Goal: Information Seeking & Learning: Compare options

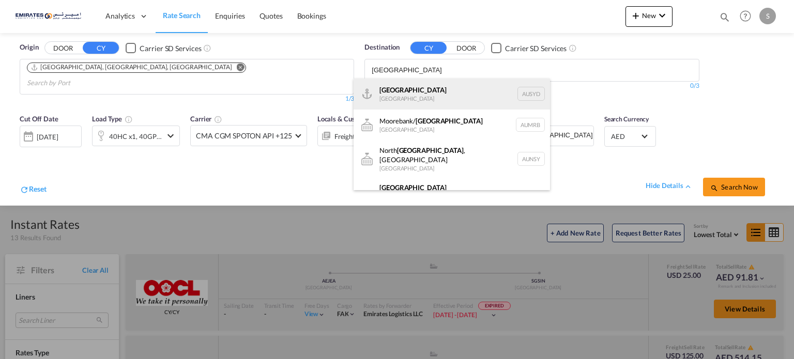
type input "[GEOGRAPHIC_DATA]"
click at [384, 95] on div "[GEOGRAPHIC_DATA] [GEOGRAPHIC_DATA] AUSYD" at bounding box center [452, 94] width 196 height 31
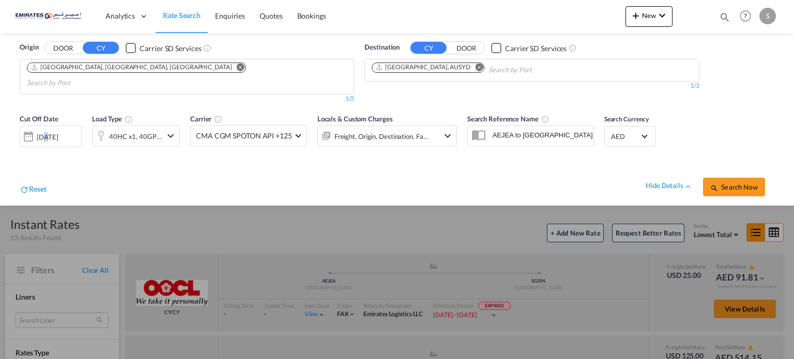
click at [43, 132] on div "[DATE]" at bounding box center [47, 136] width 21 height 9
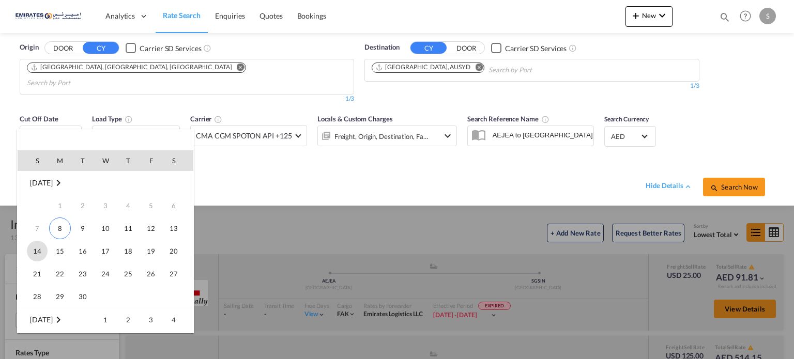
click at [36, 246] on span "14" at bounding box center [37, 251] width 21 height 21
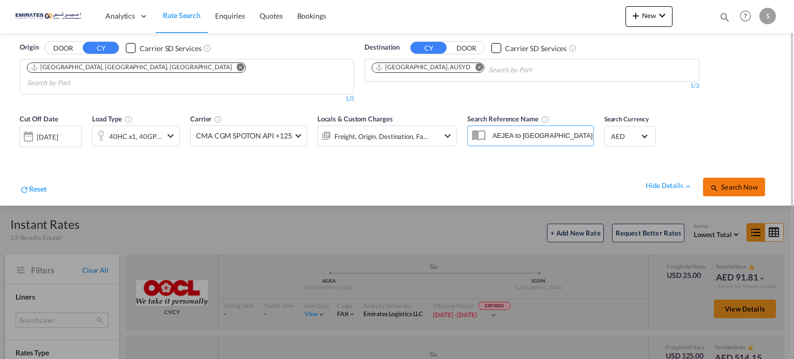
click at [729, 178] on button "Search Now" at bounding box center [734, 187] width 62 height 19
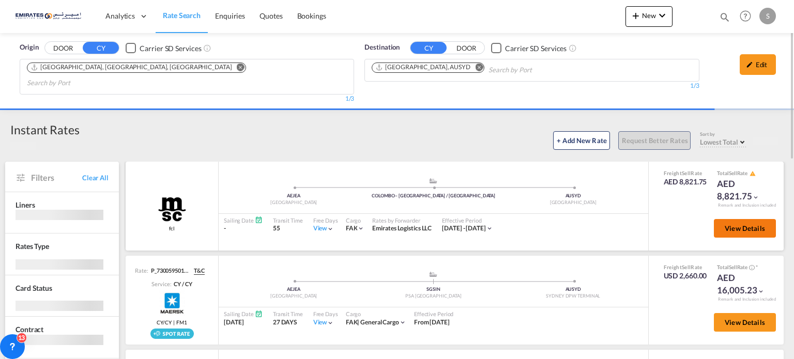
click at [728, 224] on span "View Details" at bounding box center [745, 228] width 40 height 8
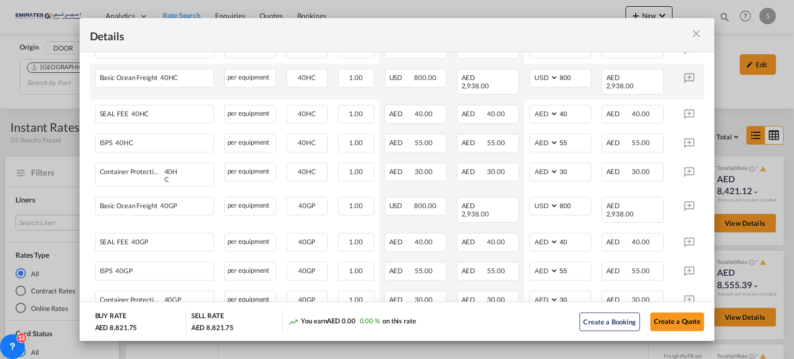
scroll to position [405, 0]
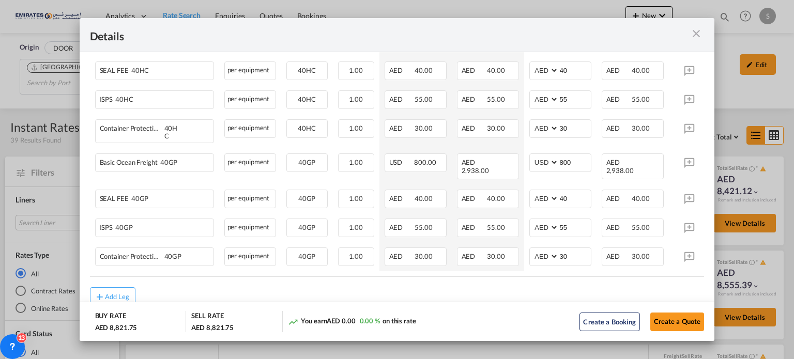
click at [699, 28] on md-icon "icon-close m-3 fg-AAA8AD cursor" at bounding box center [696, 33] width 12 height 12
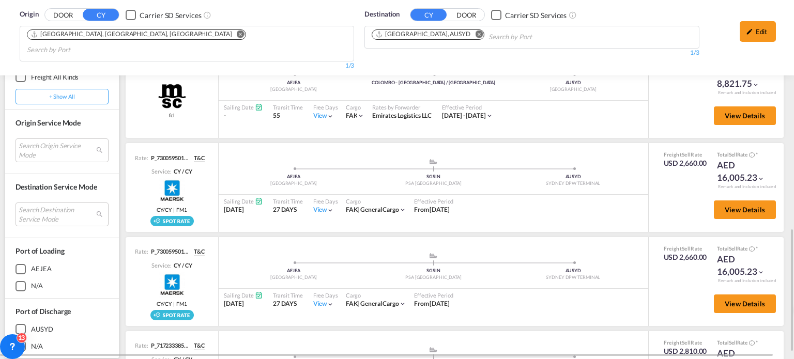
scroll to position [689, 0]
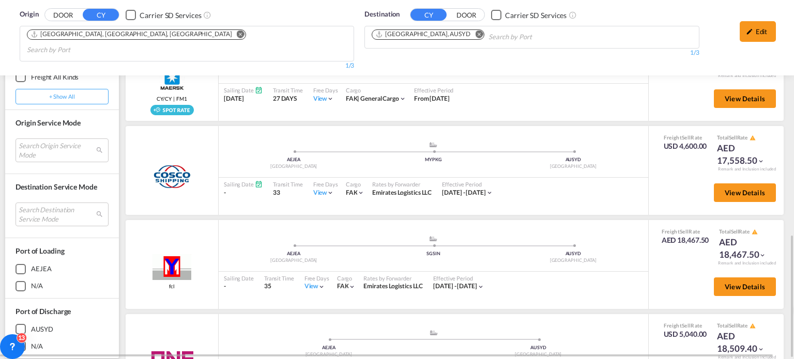
scroll to position [317, 0]
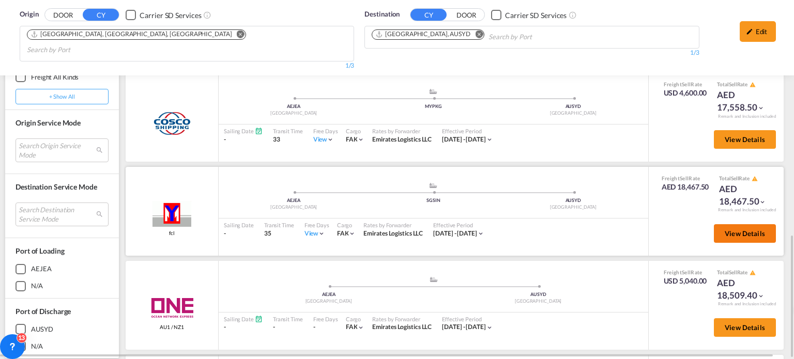
click at [725, 230] on span "View Details" at bounding box center [745, 234] width 40 height 8
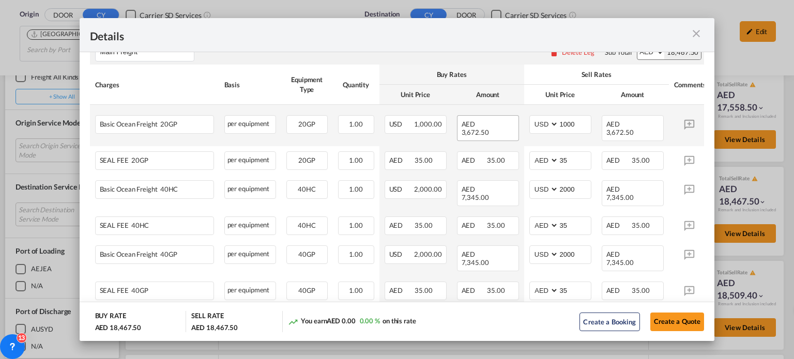
scroll to position [207, 0]
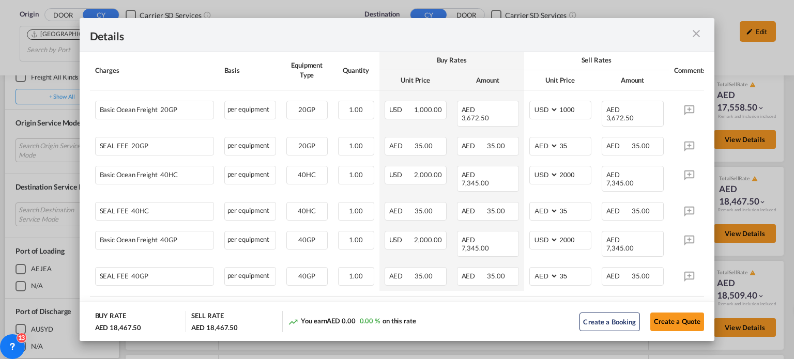
click at [695, 30] on md-icon "icon-close m-3 fg-AAA8AD cursor" at bounding box center [696, 33] width 12 height 12
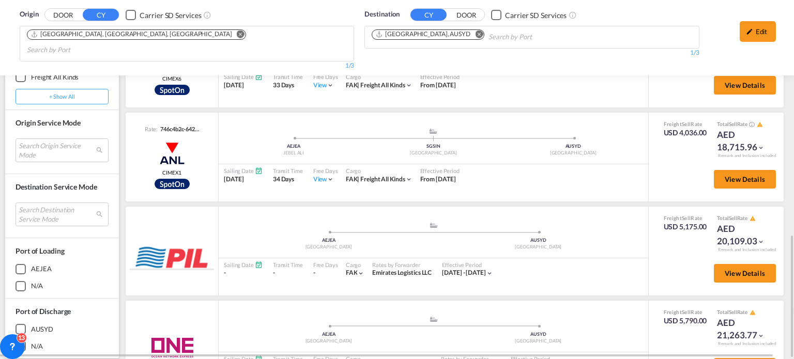
scroll to position [897, 0]
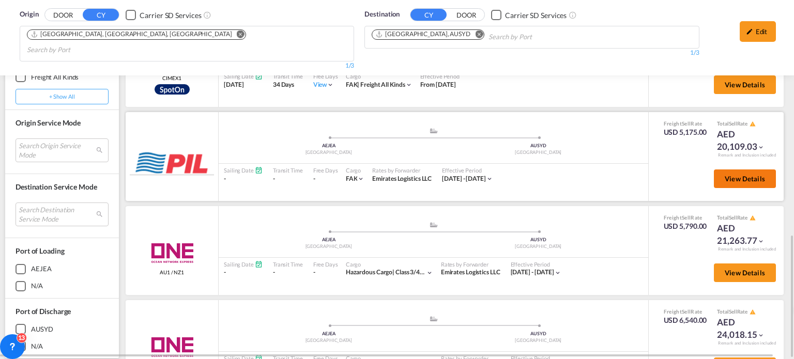
click at [734, 175] on span "View Details" at bounding box center [745, 179] width 40 height 8
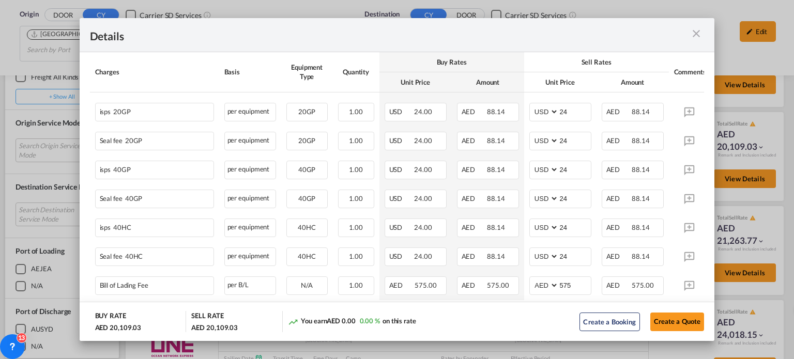
scroll to position [517, 0]
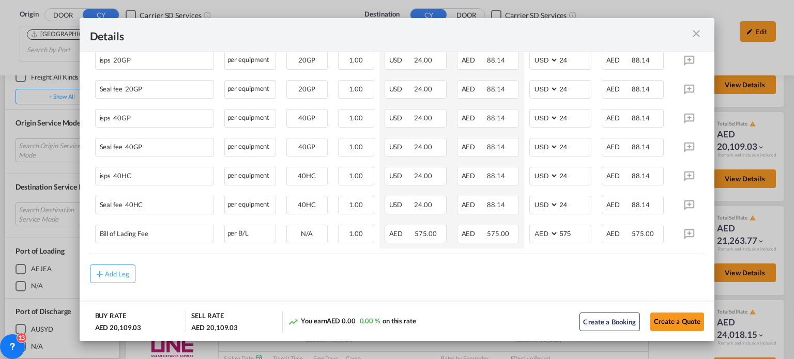
click at [697, 28] on md-icon "icon-close m-3 fg-AAA8AD cursor" at bounding box center [696, 33] width 12 height 12
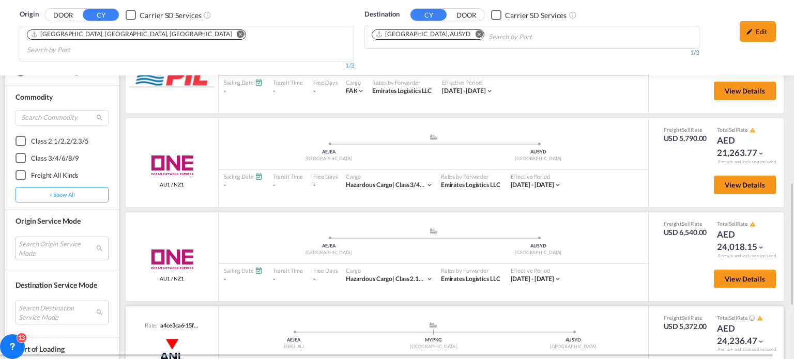
scroll to position [430, 0]
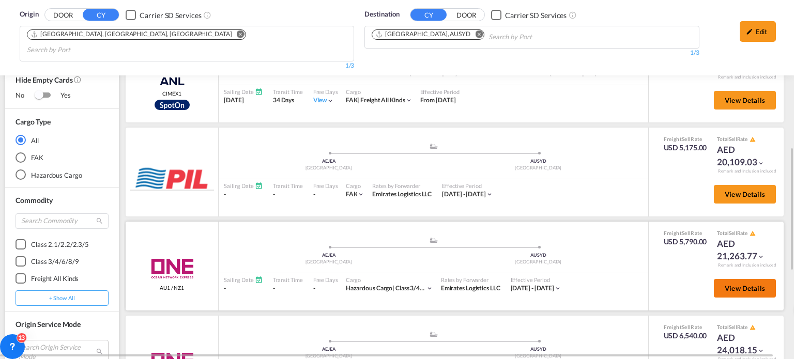
click at [725, 284] on span "View Details" at bounding box center [745, 288] width 40 height 8
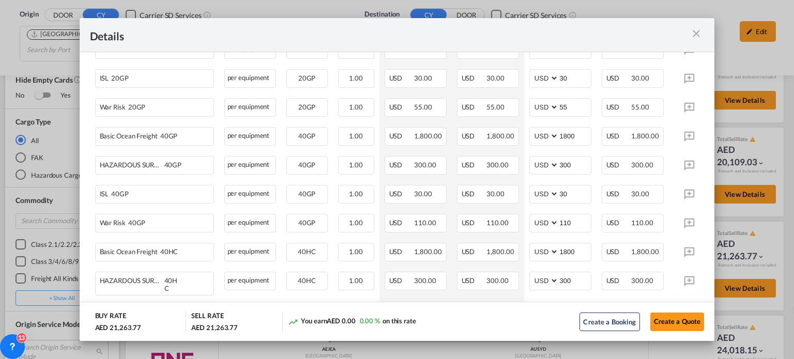
scroll to position [302, 0]
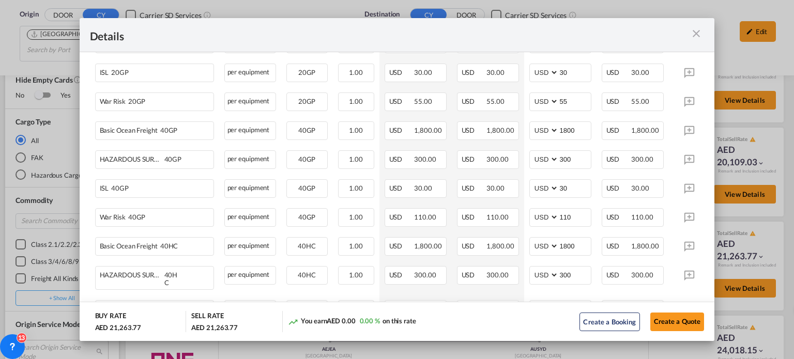
click at [693, 38] on md-icon "icon-close m-3 fg-AAA8AD cursor" at bounding box center [696, 33] width 12 height 12
